Goal: Navigation & Orientation: Find specific page/section

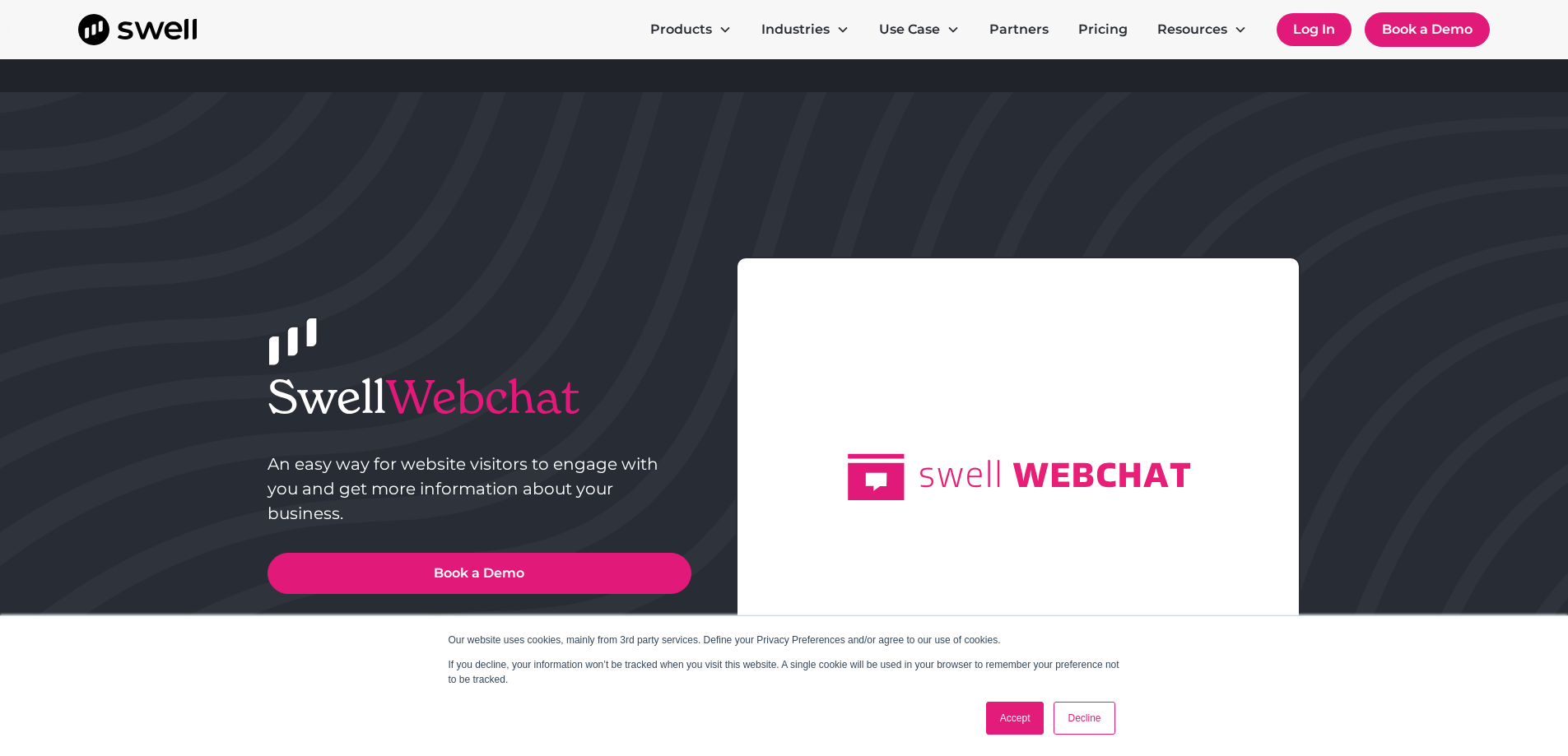
click at [1296, 30] on link "Log In" at bounding box center [1314, 30] width 75 height 33
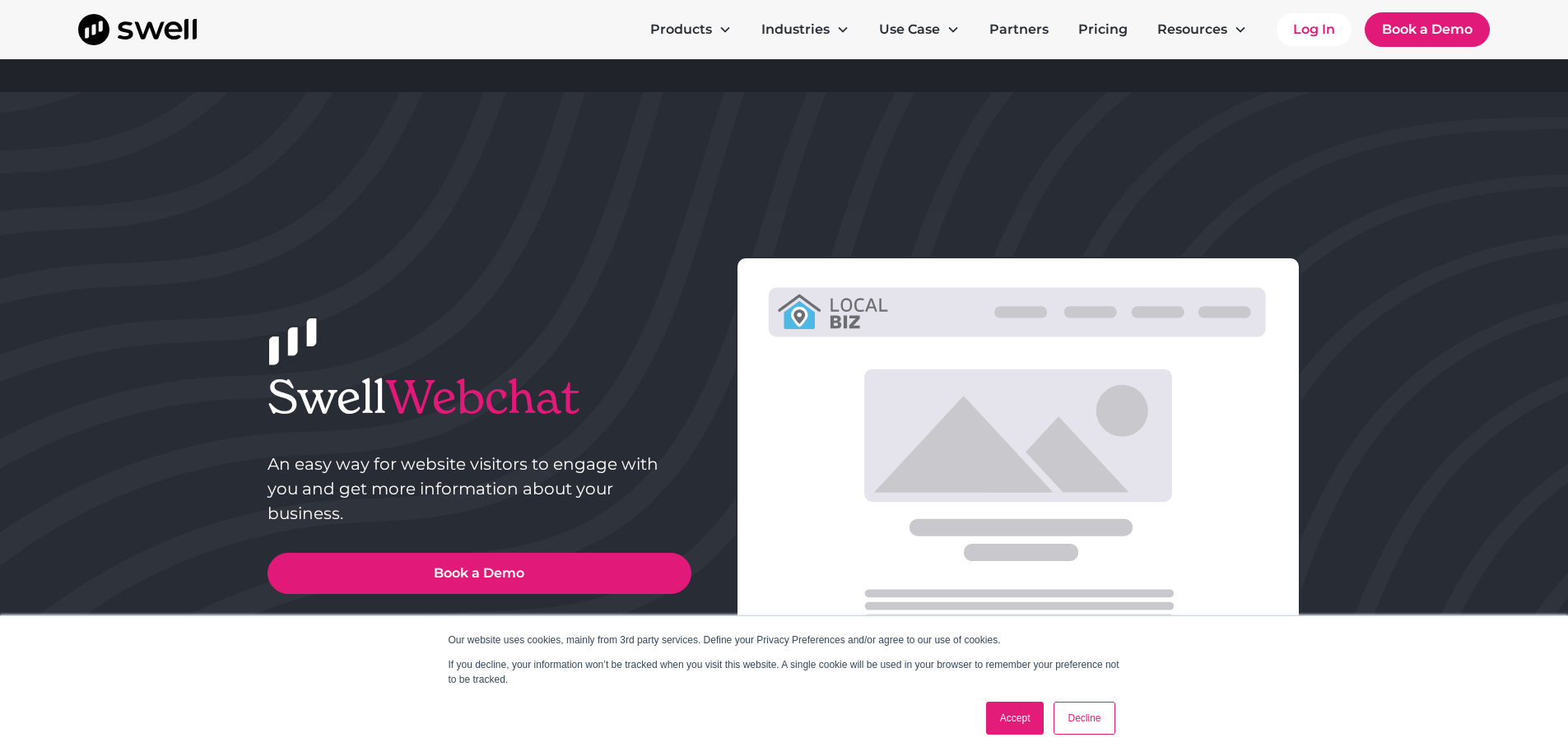
click at [1014, 719] on link "Accept" at bounding box center [1015, 718] width 59 height 33
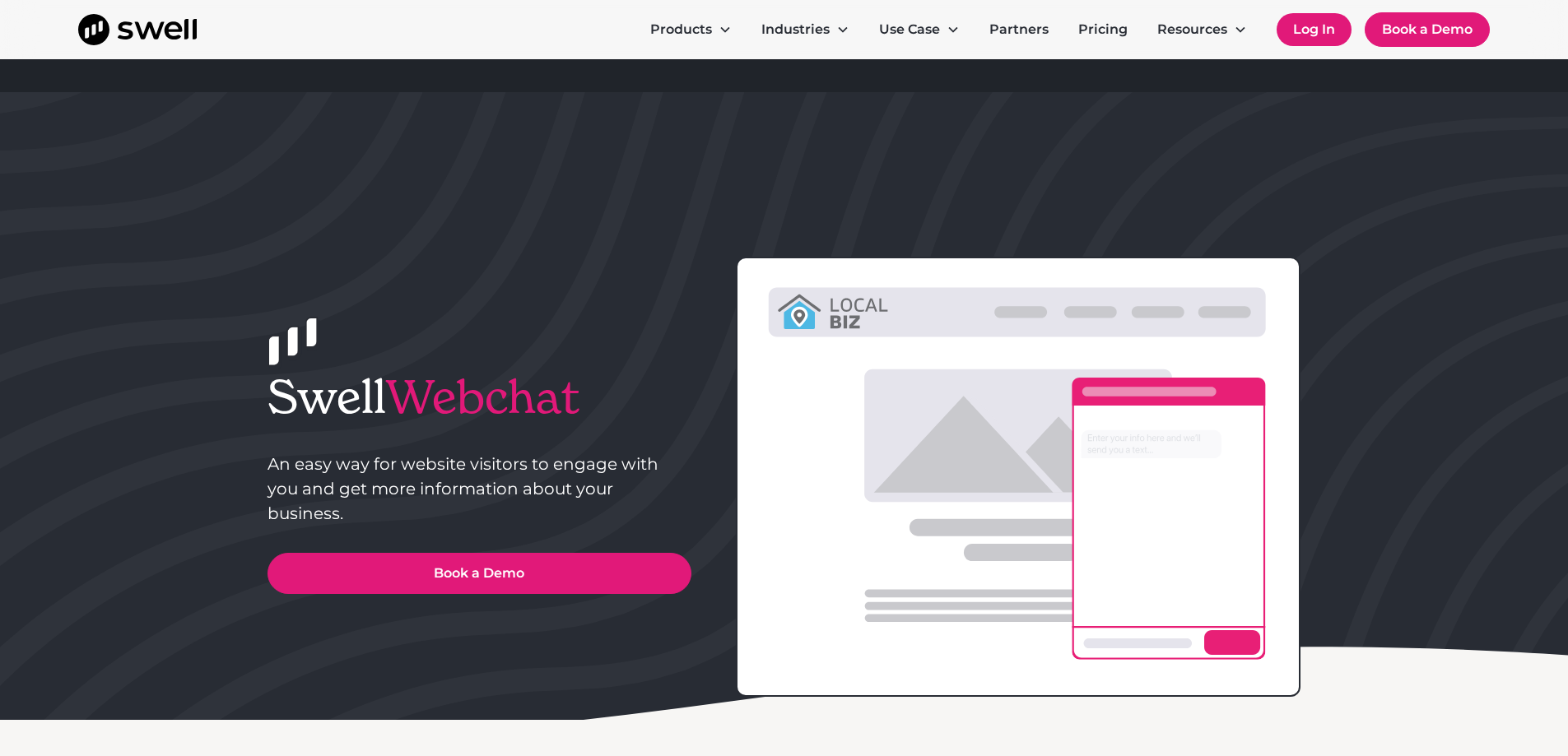
click at [1307, 34] on link "Log In" at bounding box center [1314, 30] width 75 height 33
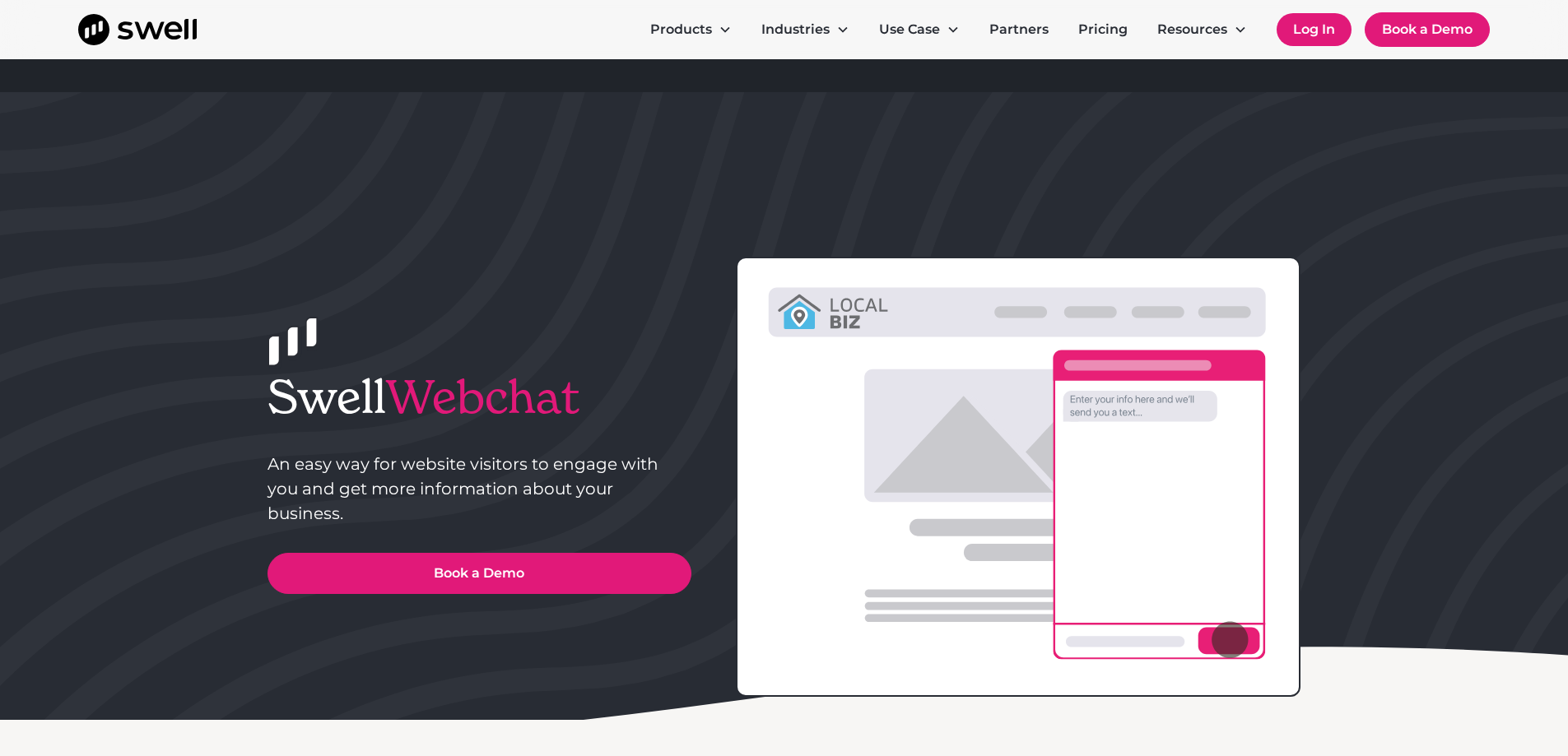
click at [1305, 33] on link "Log In" at bounding box center [1314, 30] width 75 height 33
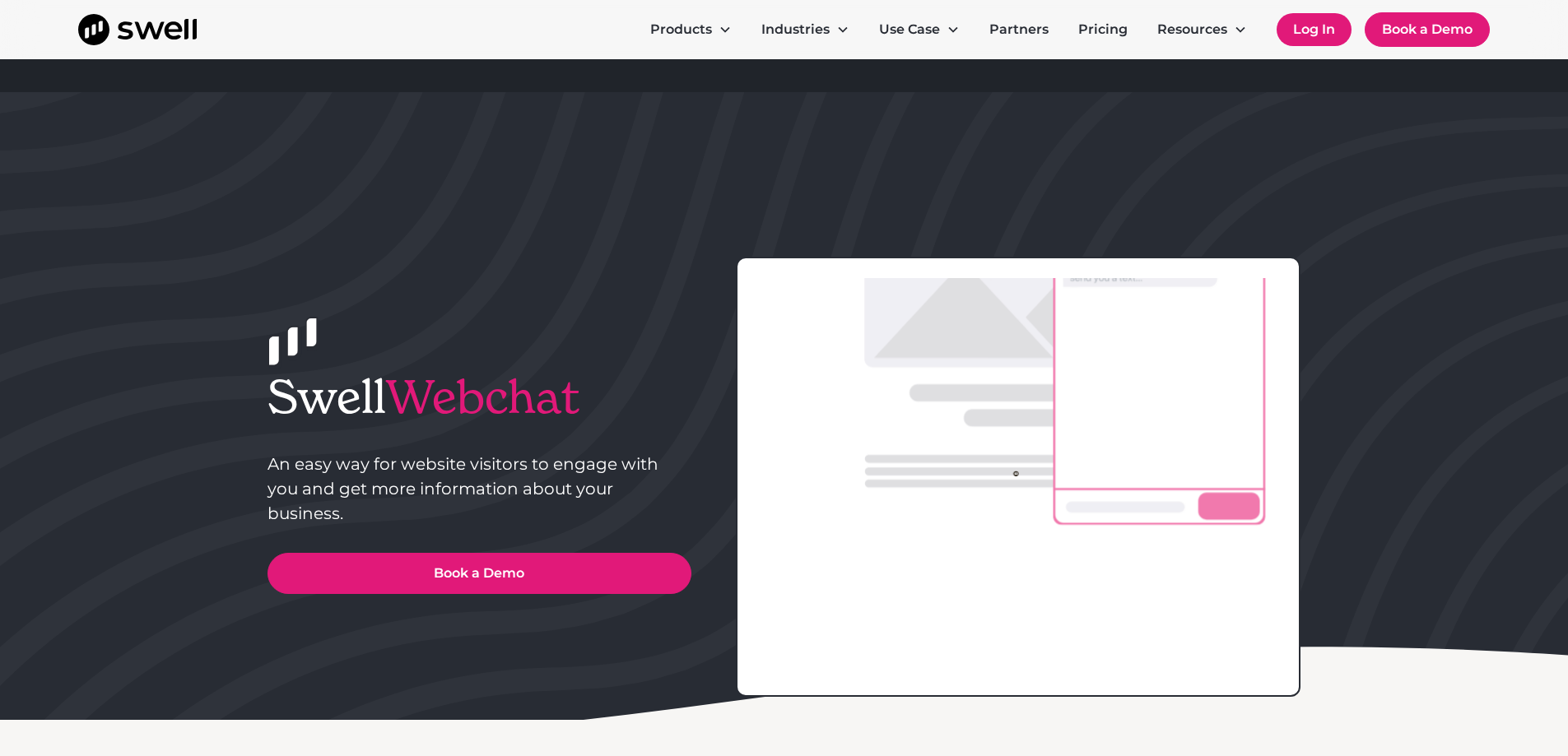
click at [1305, 33] on link "Log In" at bounding box center [1314, 30] width 75 height 33
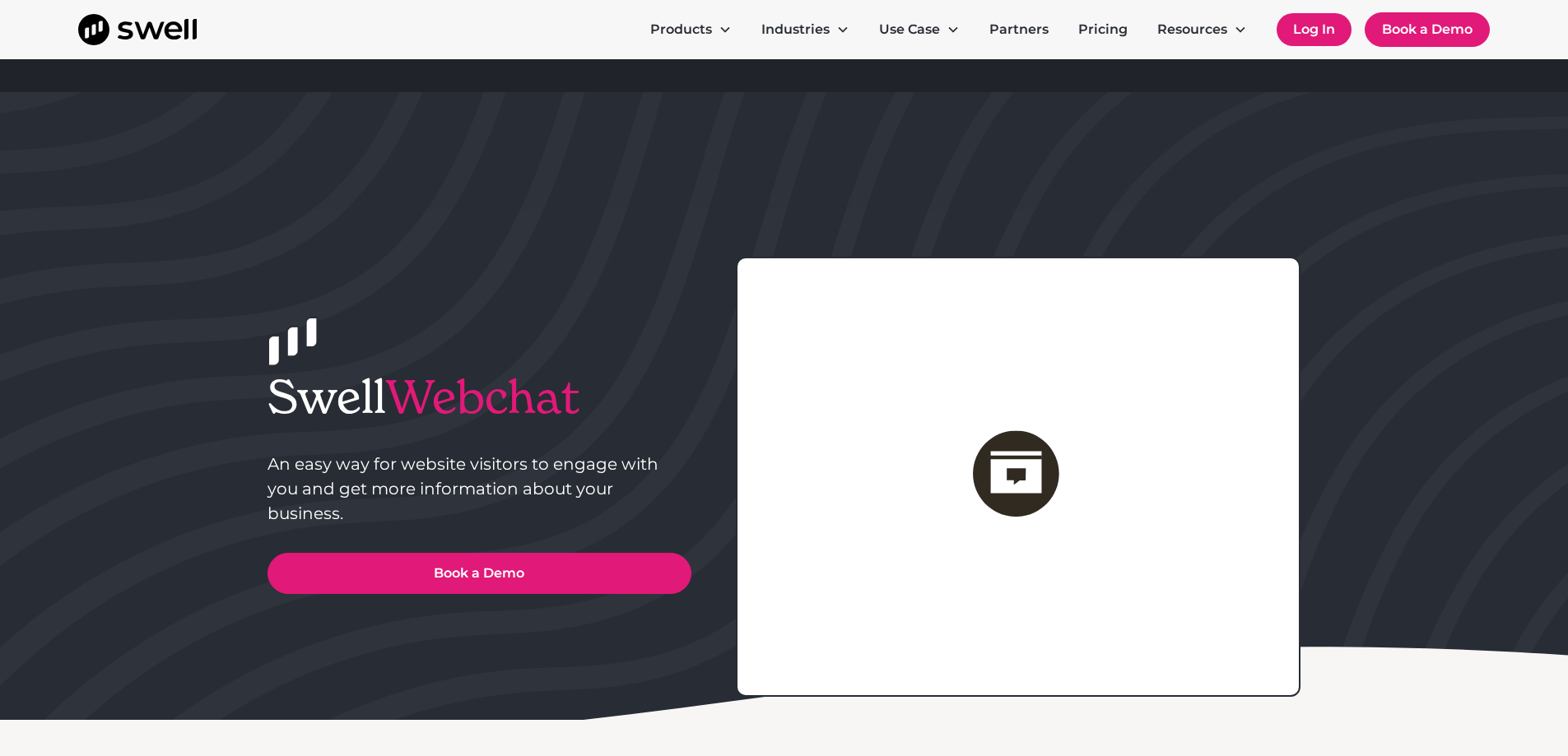
click at [1305, 34] on link "Log In" at bounding box center [1314, 30] width 75 height 33
click at [1311, 32] on link "Log In" at bounding box center [1314, 30] width 75 height 33
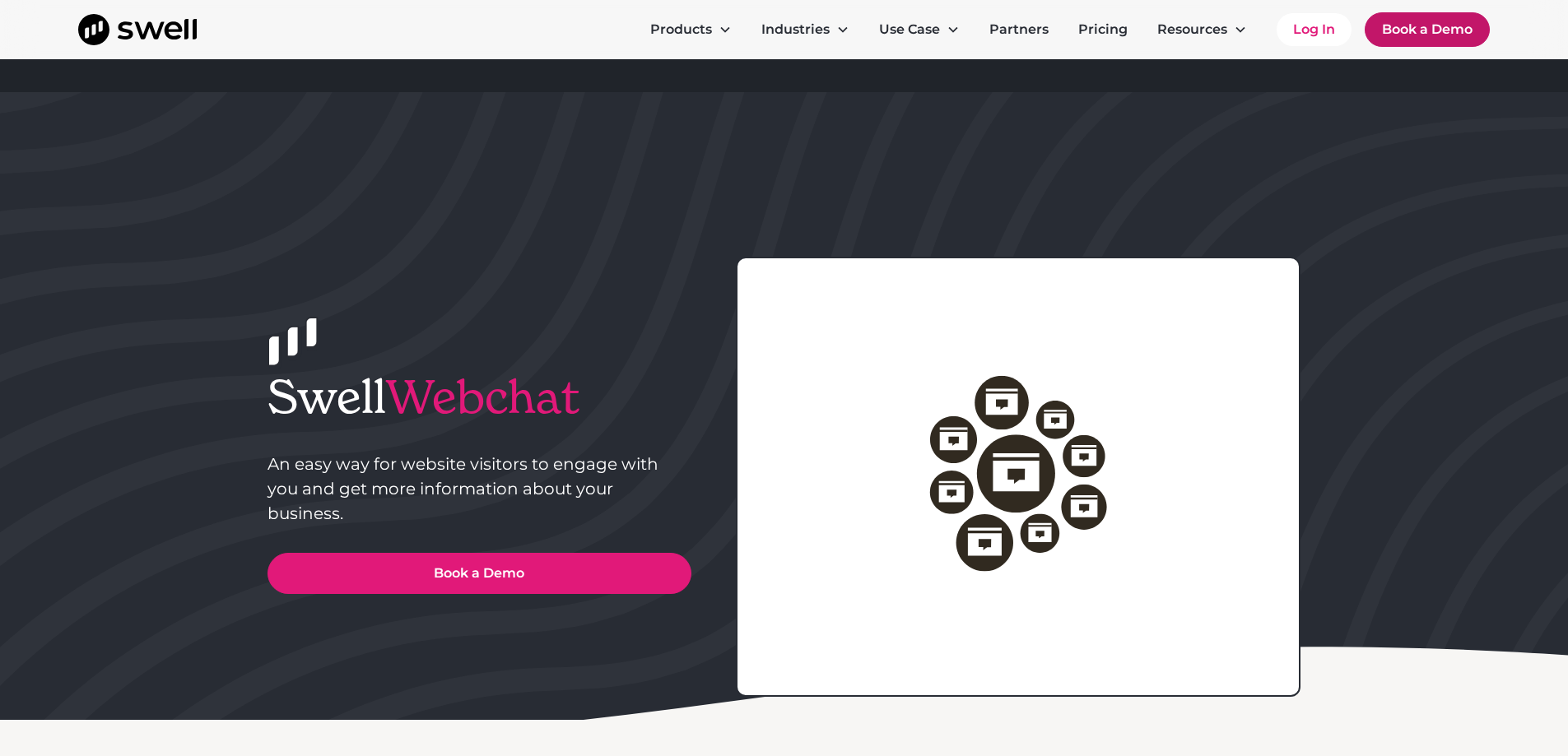
click at [1381, 28] on link "Book a Demo" at bounding box center [1426, 30] width 125 height 35
